Goal: Task Accomplishment & Management: Use online tool/utility

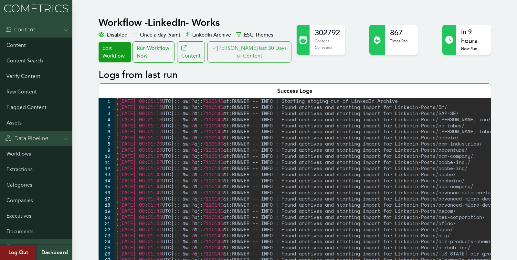
click at [248, 51] on button "[PERSON_NAME] last 30 Days of Content" at bounding box center [249, 51] width 84 height 21
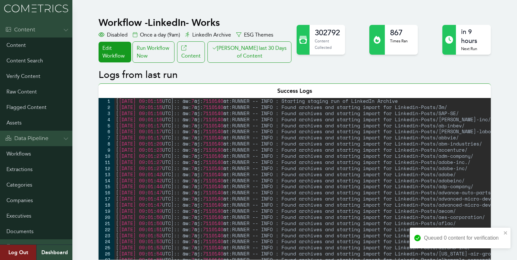
click at [148, 60] on div "Run Workflow Now" at bounding box center [154, 51] width 42 height 21
